Goal: Transaction & Acquisition: Purchase product/service

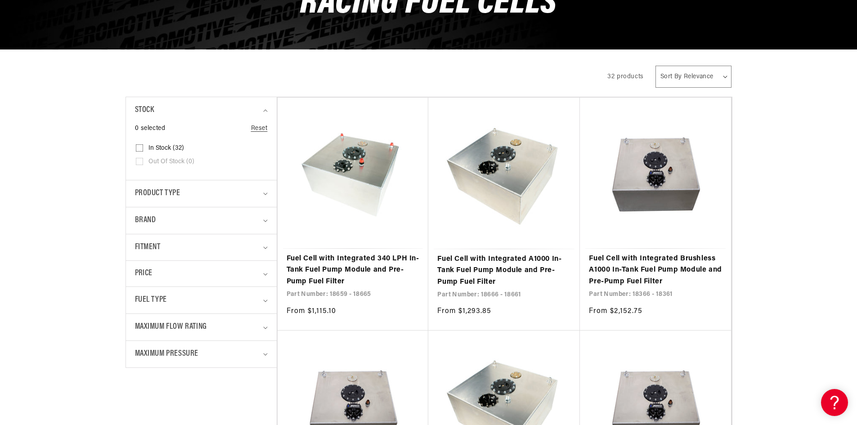
scroll to position [180, 0]
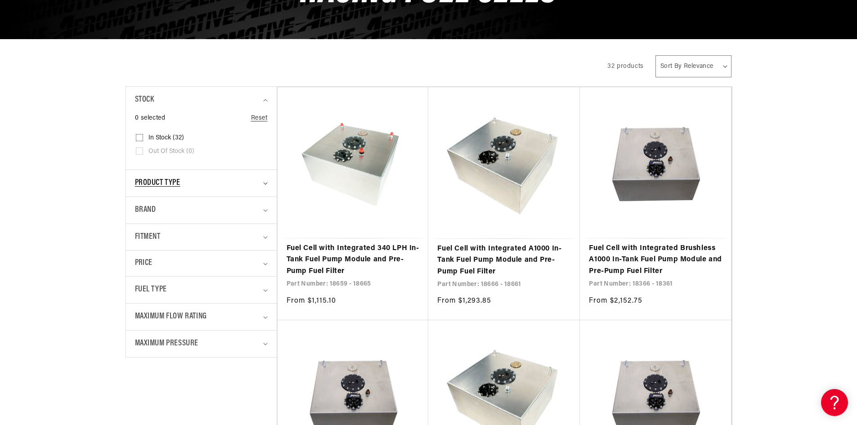
click at [231, 187] on div "Product type" at bounding box center [197, 183] width 125 height 13
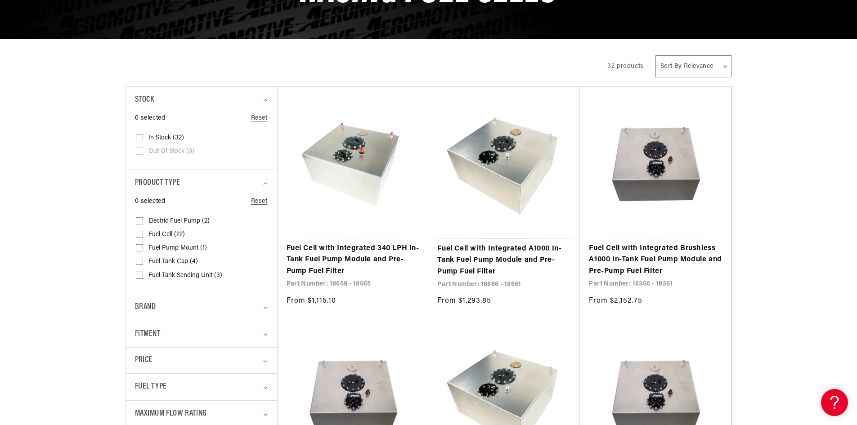
click at [138, 234] on input "Fuel Cell (22) Fuel Cell (22 products)" at bounding box center [139, 236] width 7 height 7
checkbox input "true"
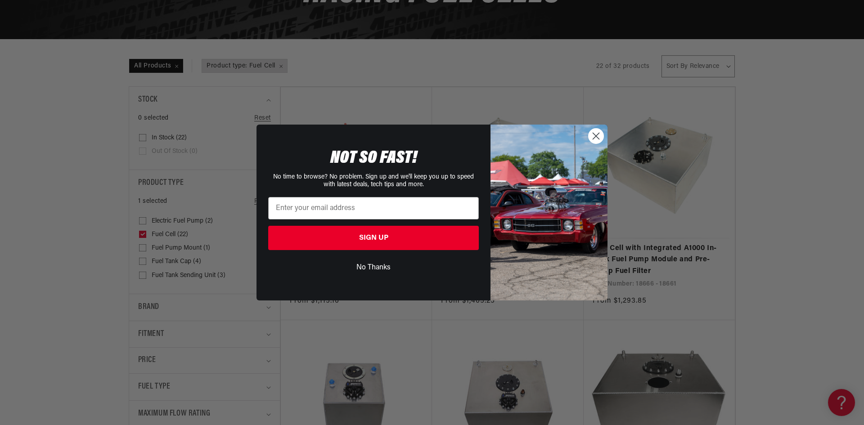
click at [594, 137] on circle "Close dialog" at bounding box center [596, 136] width 15 height 15
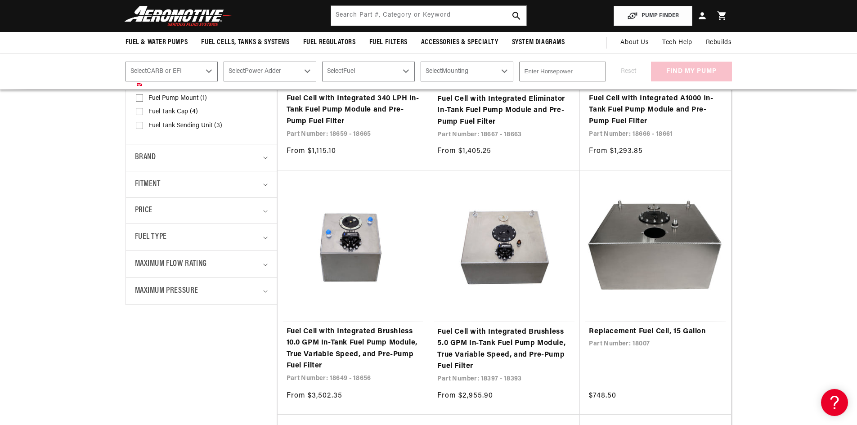
scroll to position [307, 0]
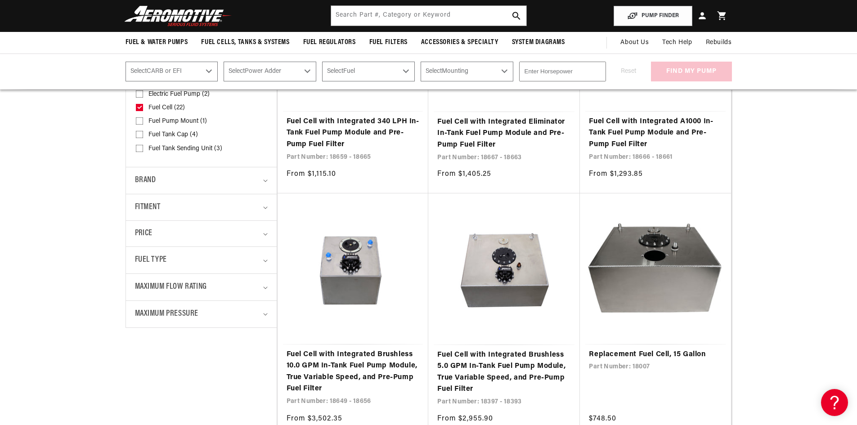
click at [400, 71] on select "Select Fuel E85 Gas" at bounding box center [368, 72] width 93 height 20
select select "Gas"
click at [322, 62] on select "Select Fuel E85 Gas" at bounding box center [368, 72] width 93 height 20
select select "Gas"
click at [199, 70] on select "Select CARB or EFI [GEOGRAPHIC_DATA] Fuel Injected" at bounding box center [172, 72] width 93 height 20
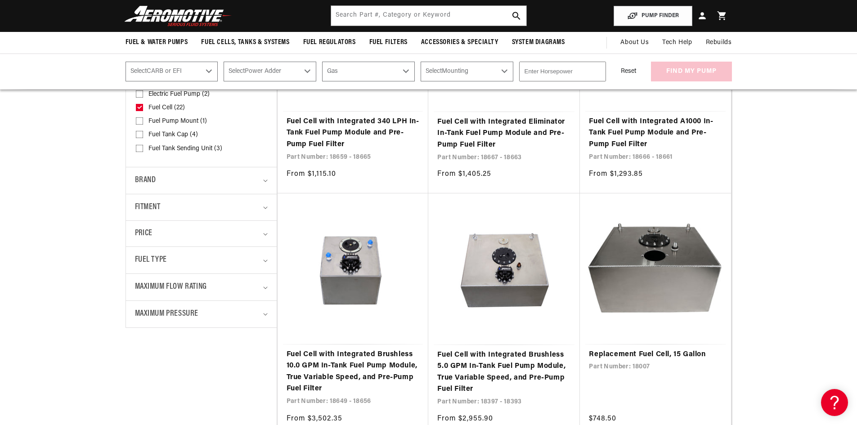
select select "Fuel-Injected"
click at [126, 62] on select "Select CARB or EFI [GEOGRAPHIC_DATA] Fuel Injected" at bounding box center [172, 72] width 93 height 20
select select "Fuel-Injected"
click at [262, 71] on select "Select Power Adder No - Naturally Aspirated Yes - Forced Induction" at bounding box center [270, 72] width 93 height 20
select select "No-Naturally-Aspirated"
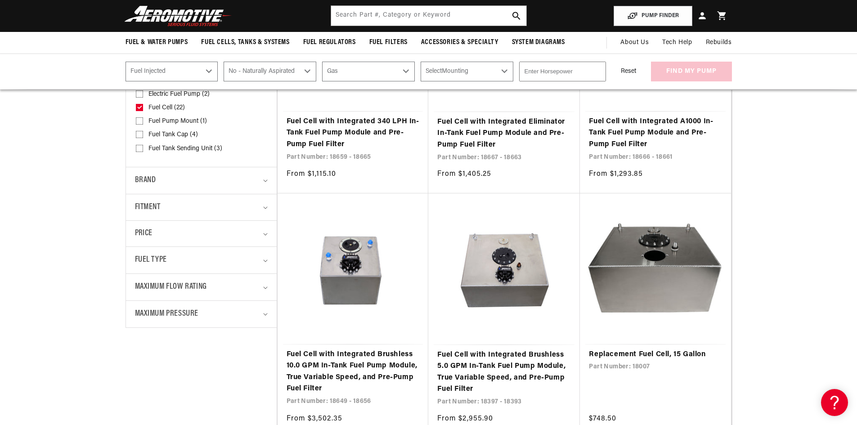
click at [224, 62] on select "Select Power Adder No - Naturally Aspirated Yes - Forced Induction" at bounding box center [270, 72] width 93 height 20
select select "No-Naturally-Aspirated"
